Goal: Information Seeking & Learning: Check status

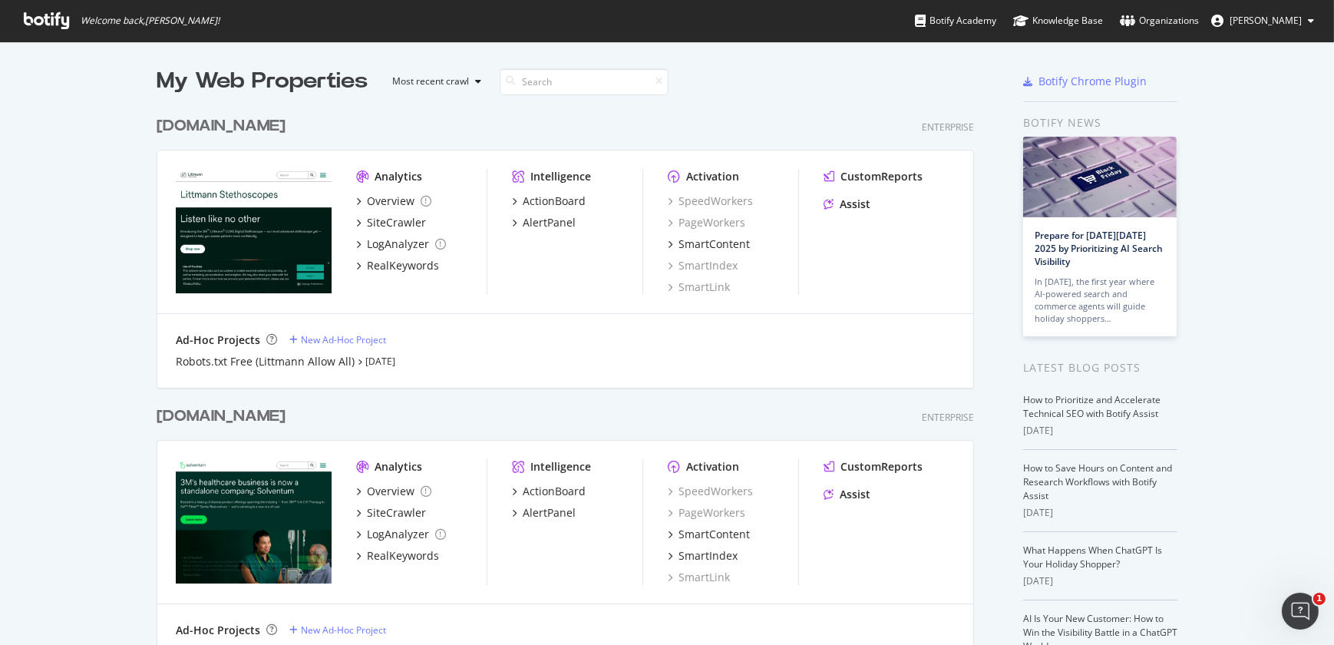
click at [220, 122] on div "[DOMAIN_NAME]" at bounding box center [221, 126] width 129 height 22
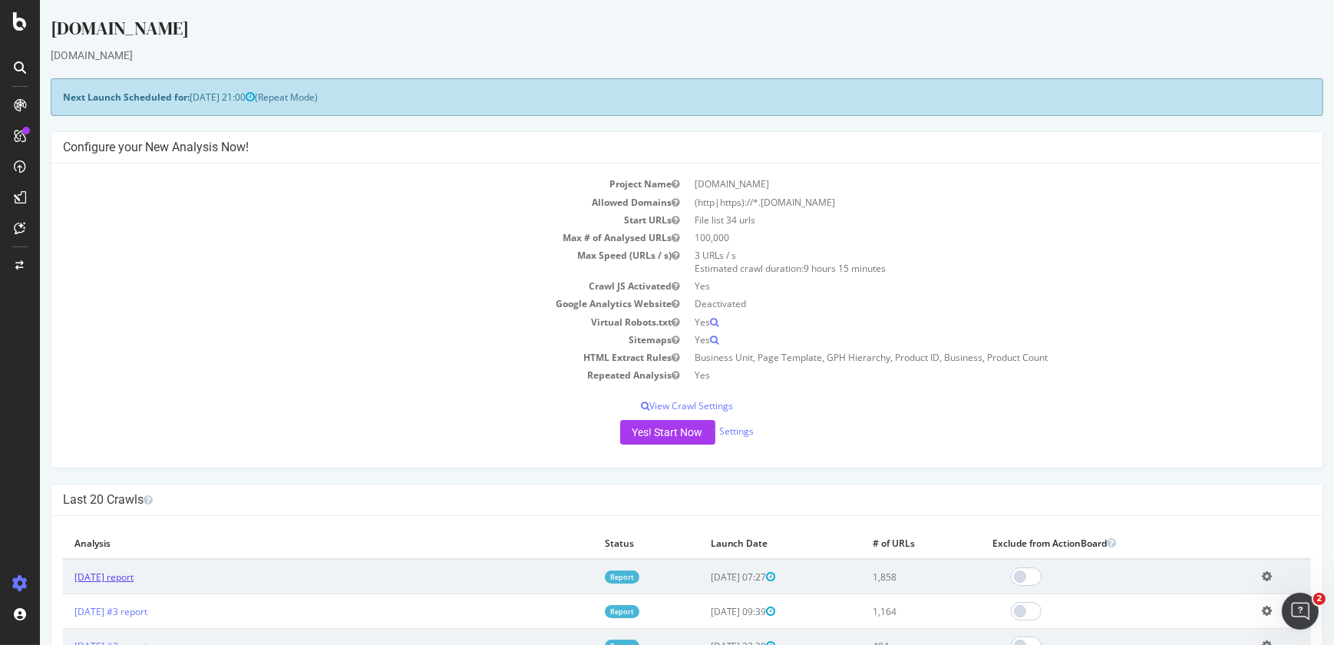
click at [126, 573] on link "[DATE] report" at bounding box center [103, 576] width 59 height 13
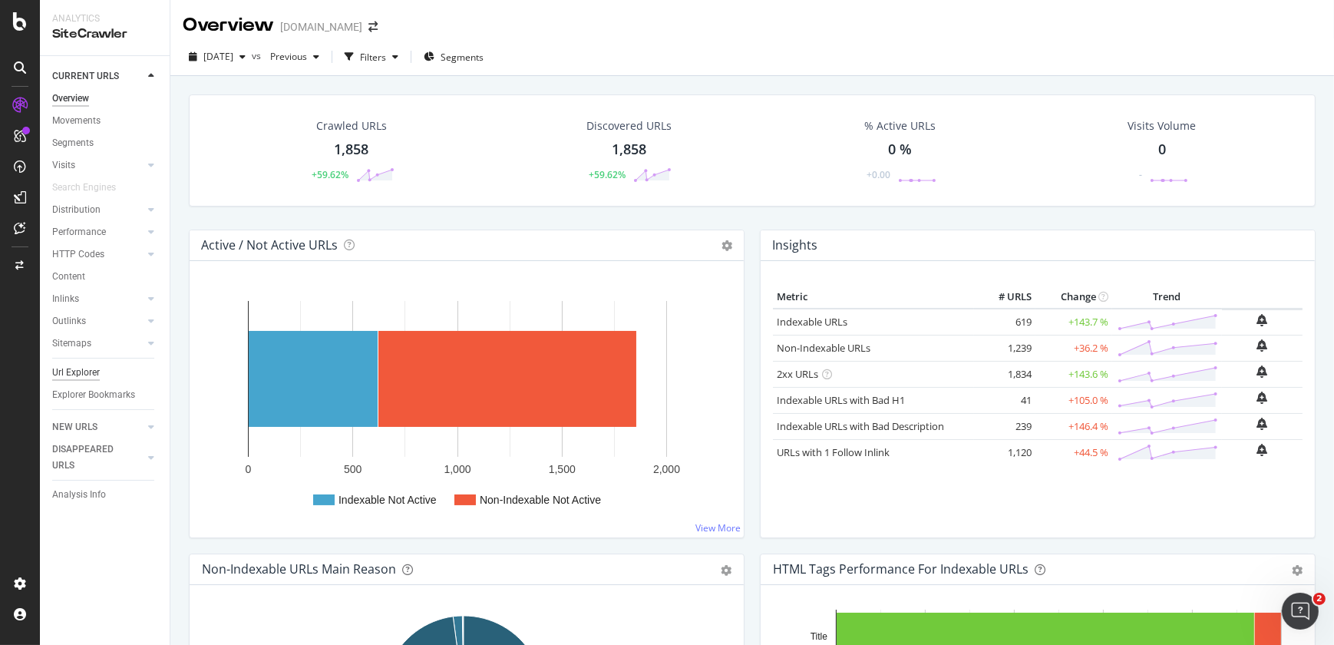
click at [91, 373] on div "Url Explorer" at bounding box center [76, 373] width 48 height 16
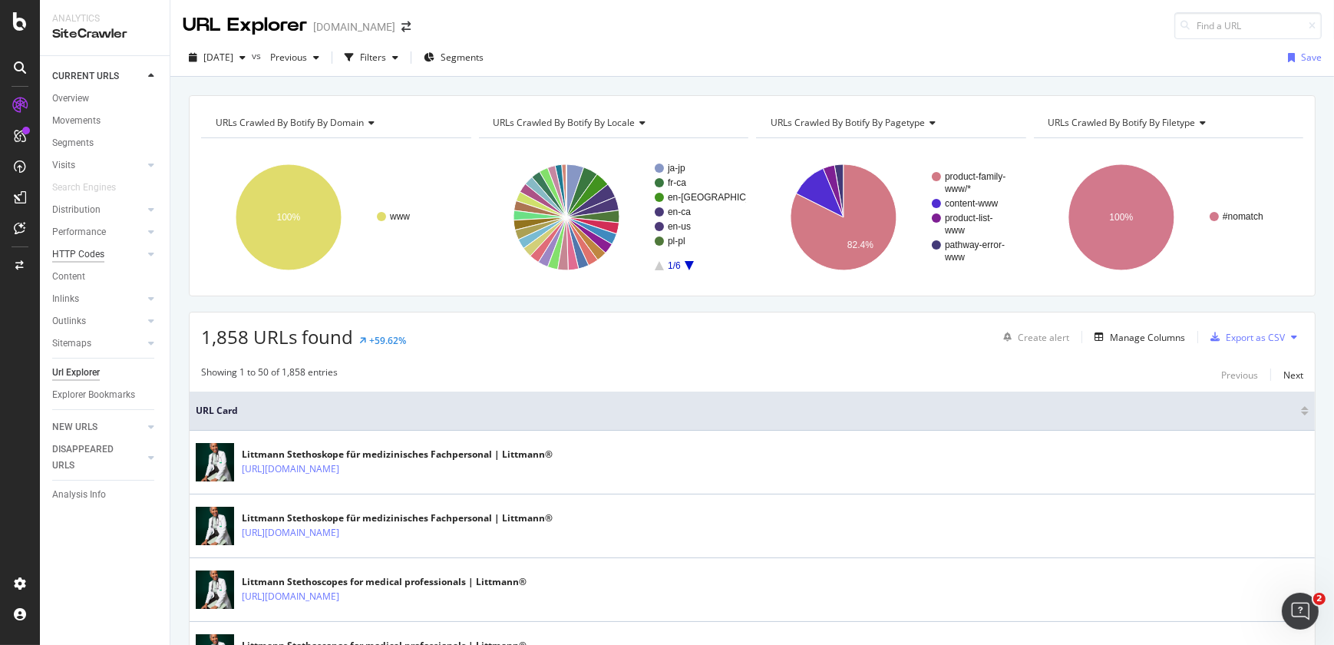
click at [99, 261] on div "HTTP Codes" at bounding box center [78, 254] width 52 height 16
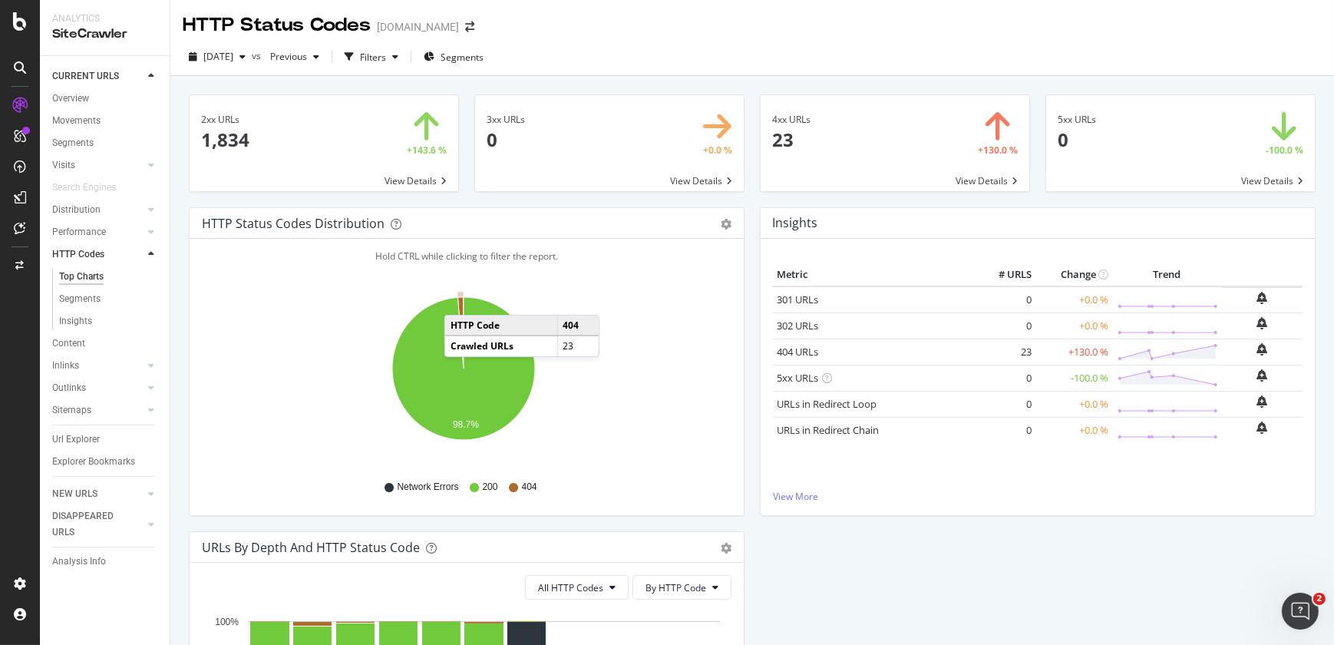
click at [460, 299] on icon "A chart." at bounding box center [461, 332] width 6 height 71
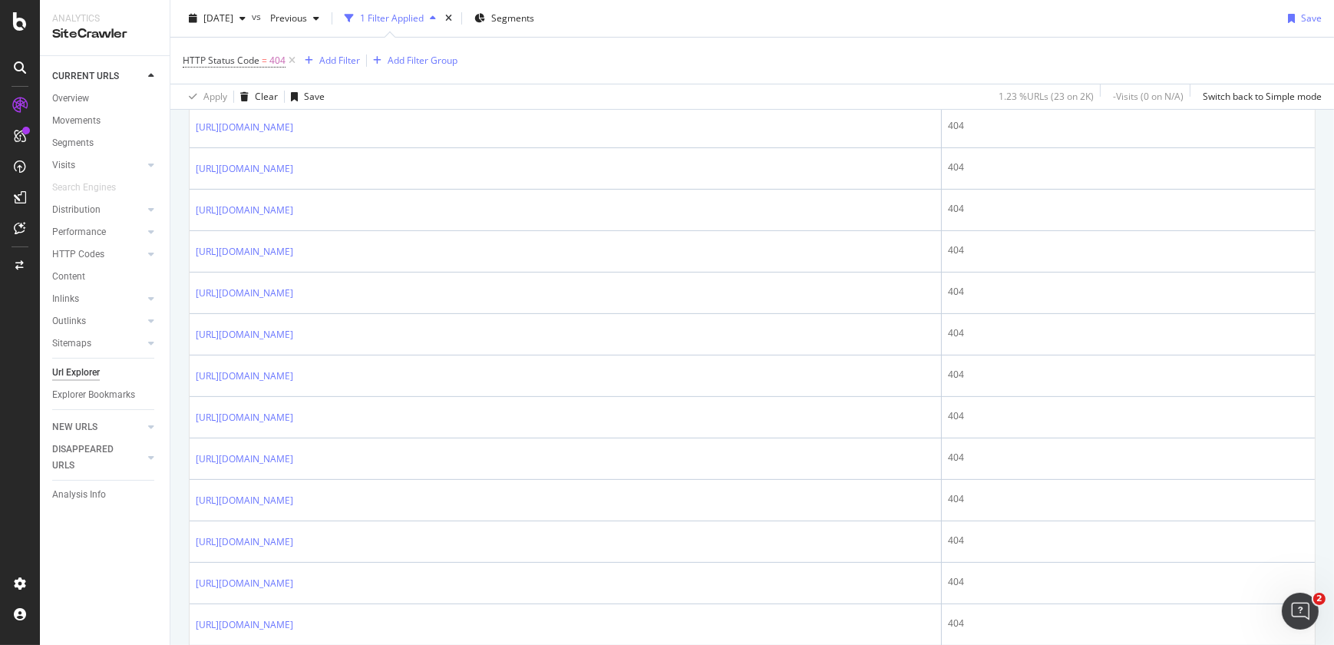
scroll to position [899, 0]
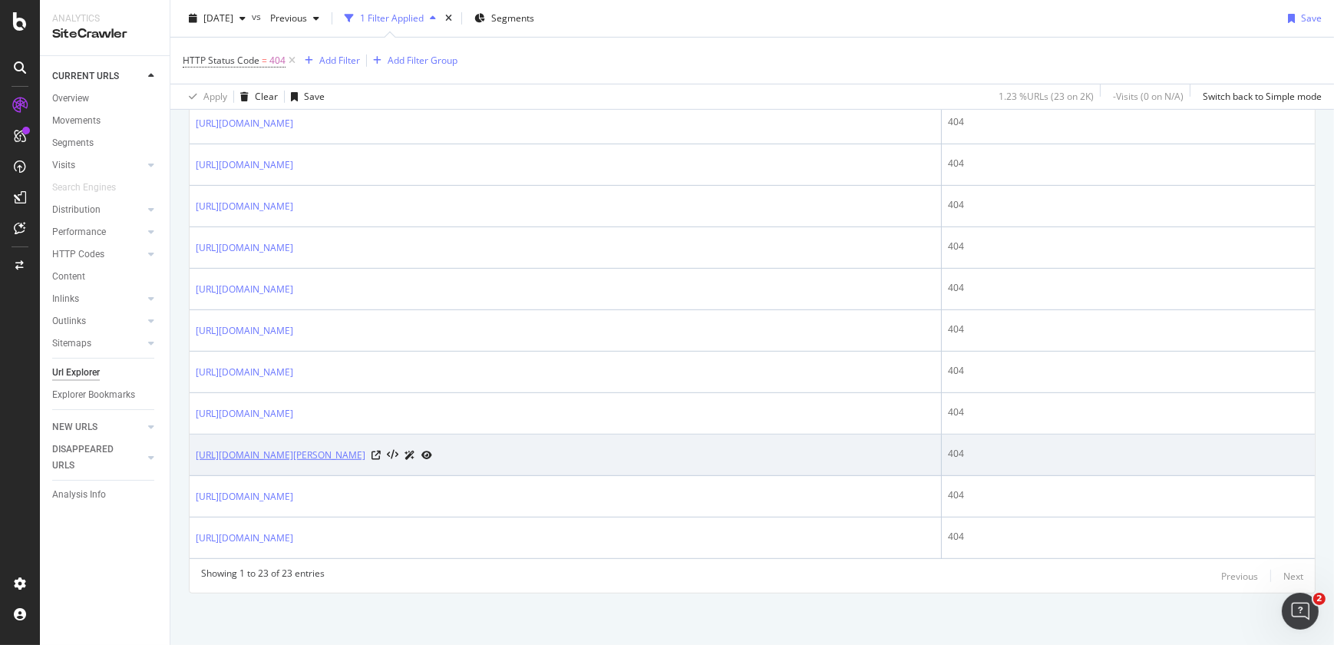
click at [365, 449] on link "[URL][DOMAIN_NAME][PERSON_NAME]" at bounding box center [281, 455] width 170 height 15
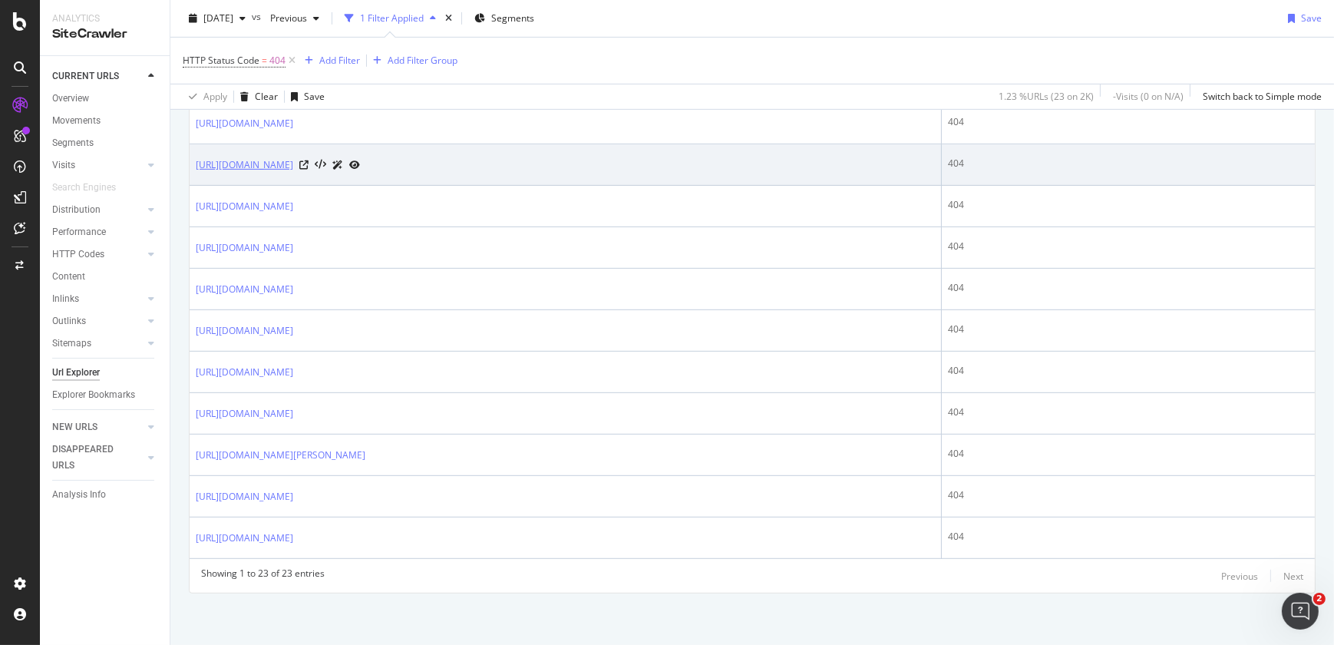
click at [293, 163] on link "https://www.littmann.com/es-cl/home/f/b00037528/" at bounding box center [244, 164] width 97 height 15
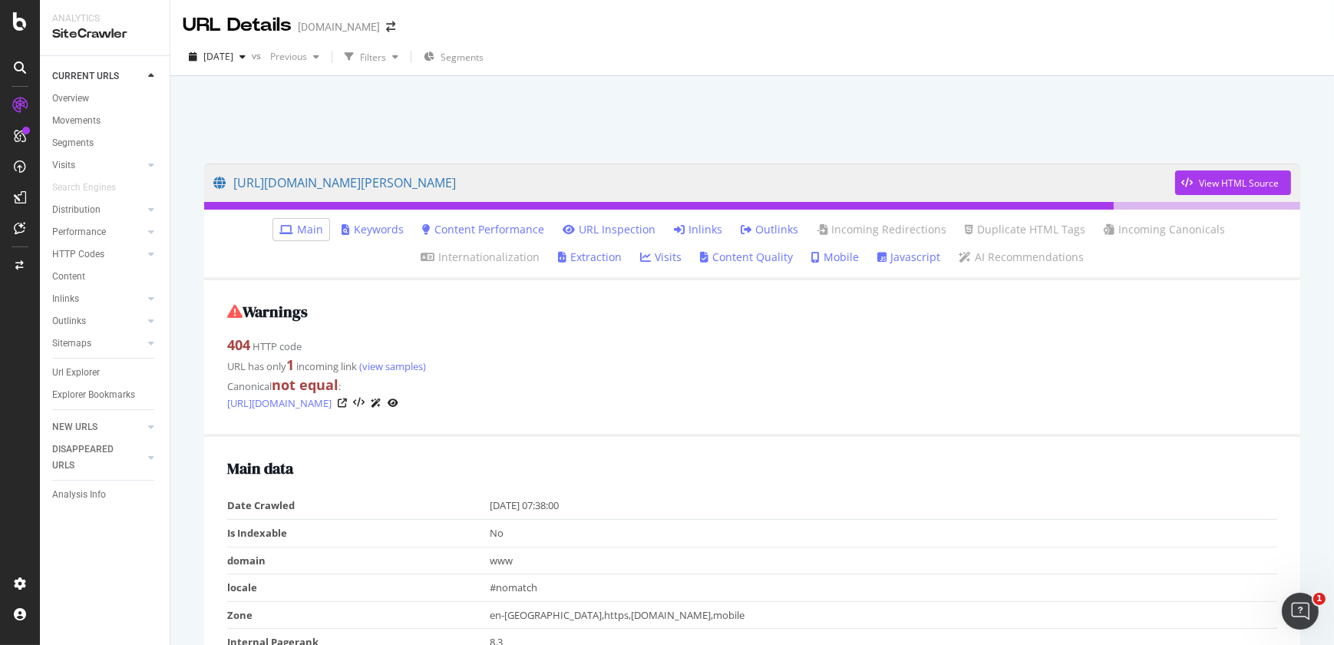
click at [674, 226] on link "Inlinks" at bounding box center [698, 229] width 48 height 15
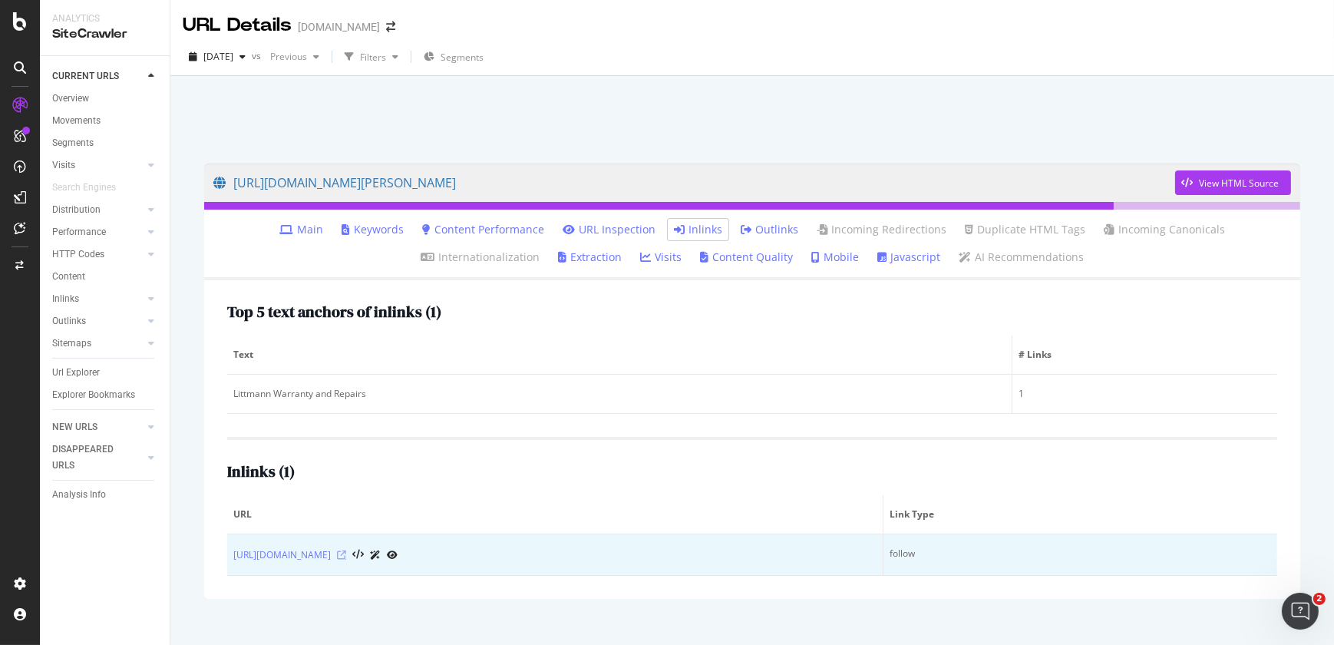
click at [346, 555] on icon at bounding box center [341, 554] width 9 height 9
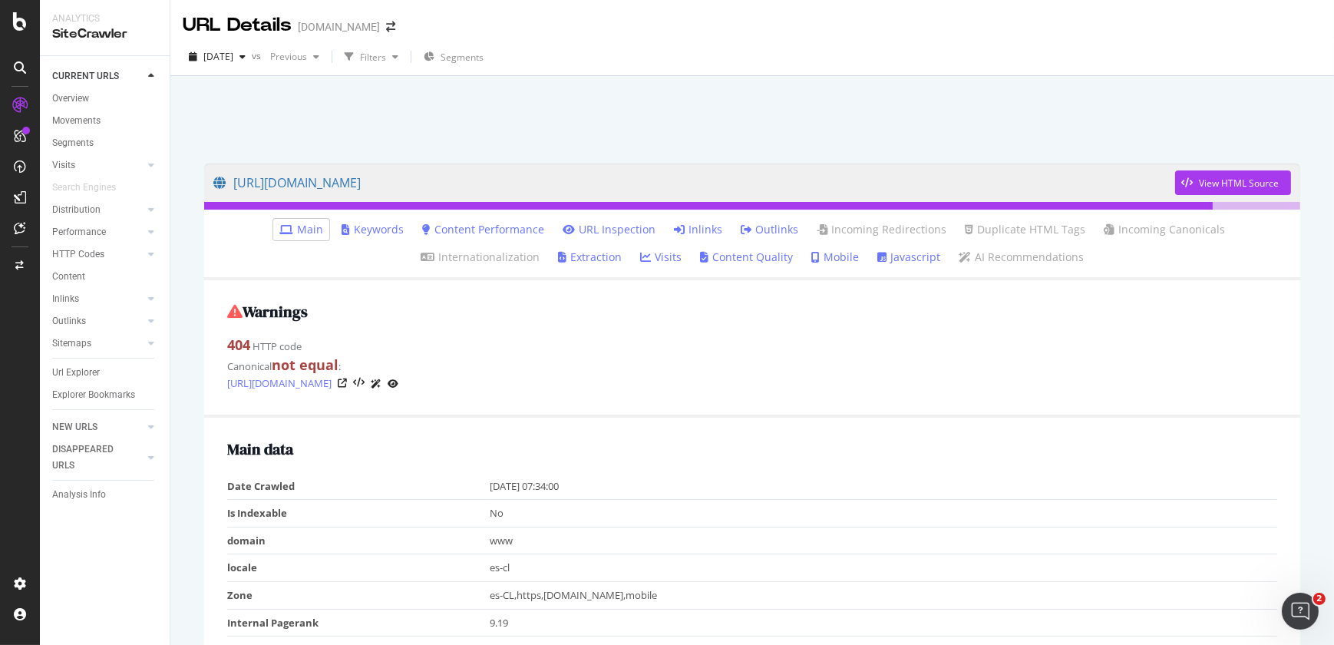
click at [636, 215] on ul "Main Keywords Content Performance URL Inspection Inlinks Outlinks Incoming Redi…" at bounding box center [752, 245] width 1096 height 71
click at [674, 223] on link "Inlinks" at bounding box center [698, 229] width 48 height 15
